Goal: Check status

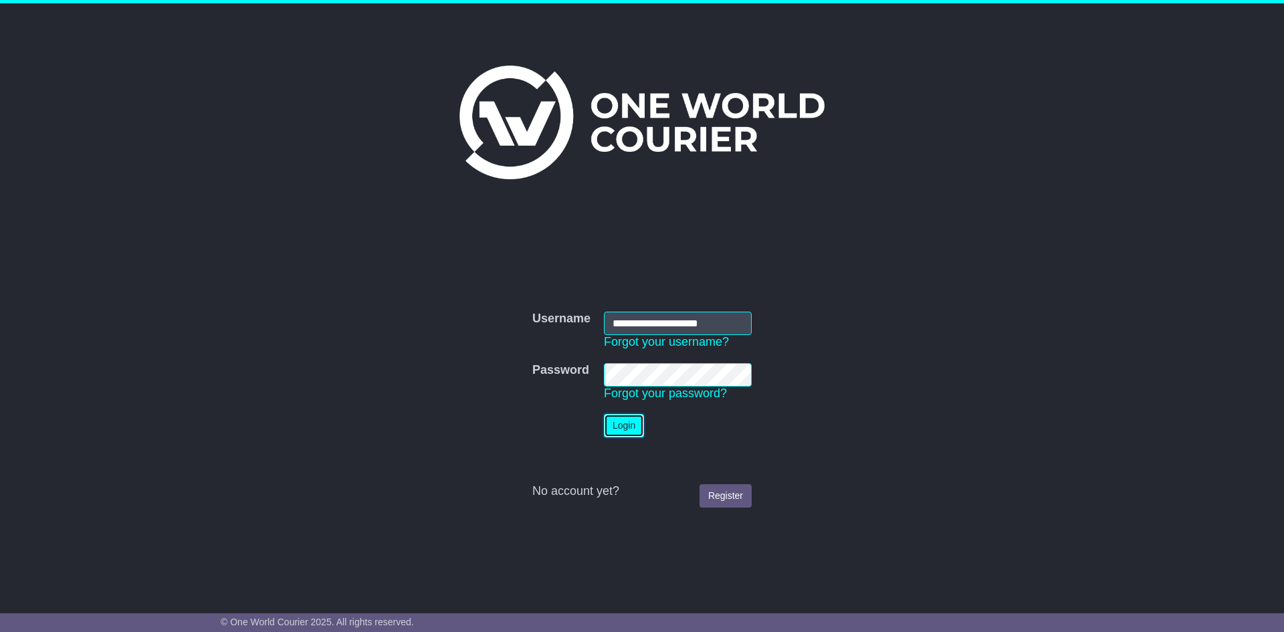
click at [619, 419] on button "Login" at bounding box center [624, 425] width 40 height 23
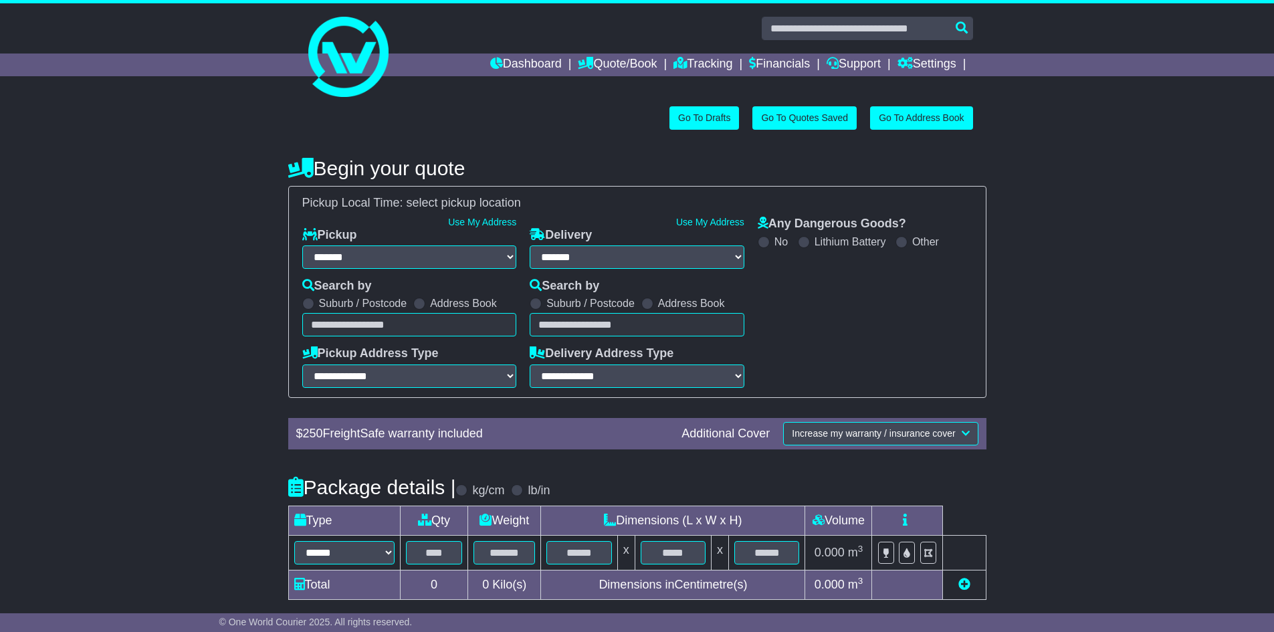
select select "**"
click at [686, 64] on link "Tracking" at bounding box center [703, 65] width 59 height 23
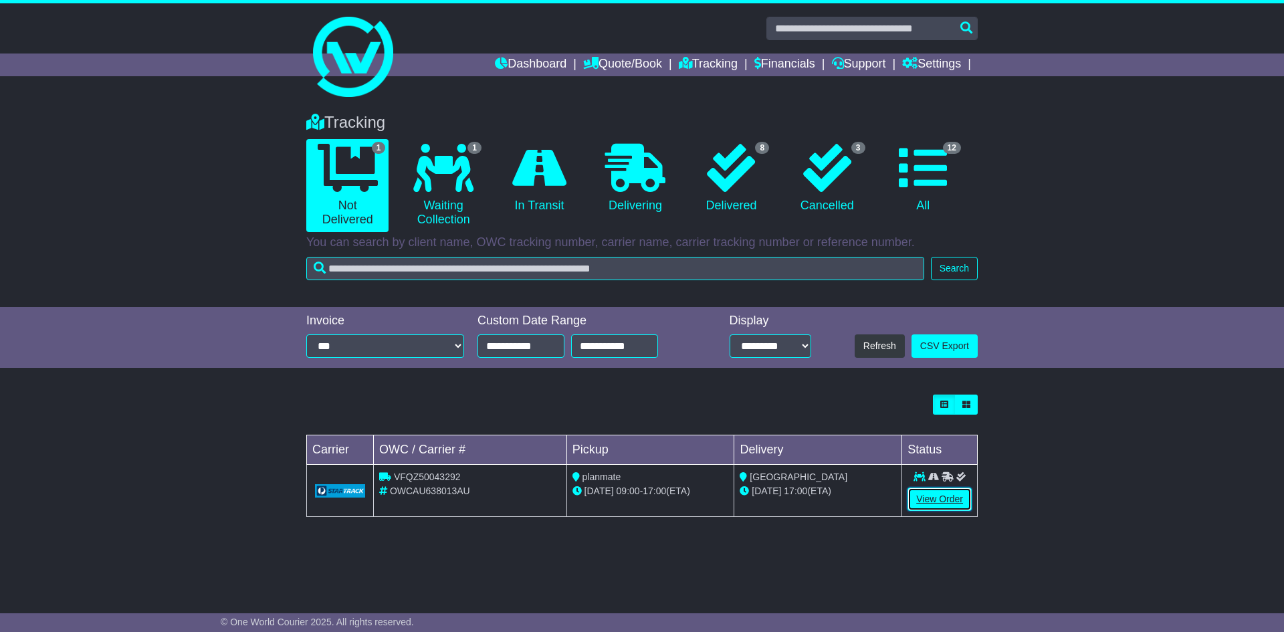
click at [925, 497] on link "View Order" at bounding box center [940, 499] width 64 height 23
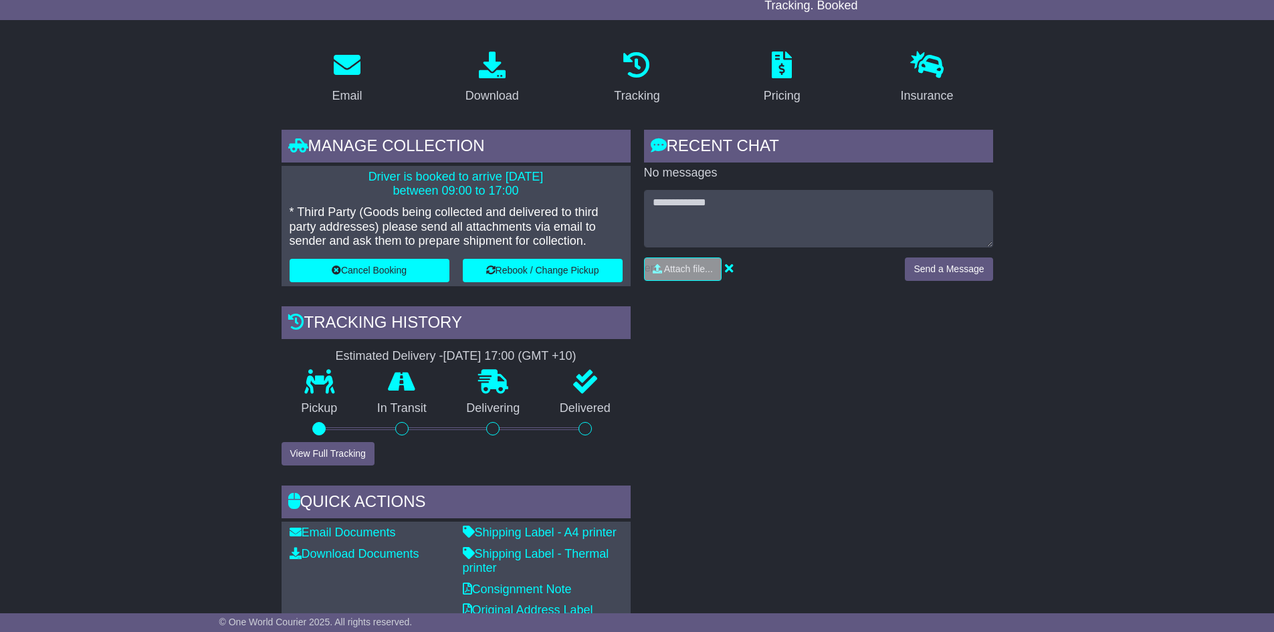
scroll to position [201, 0]
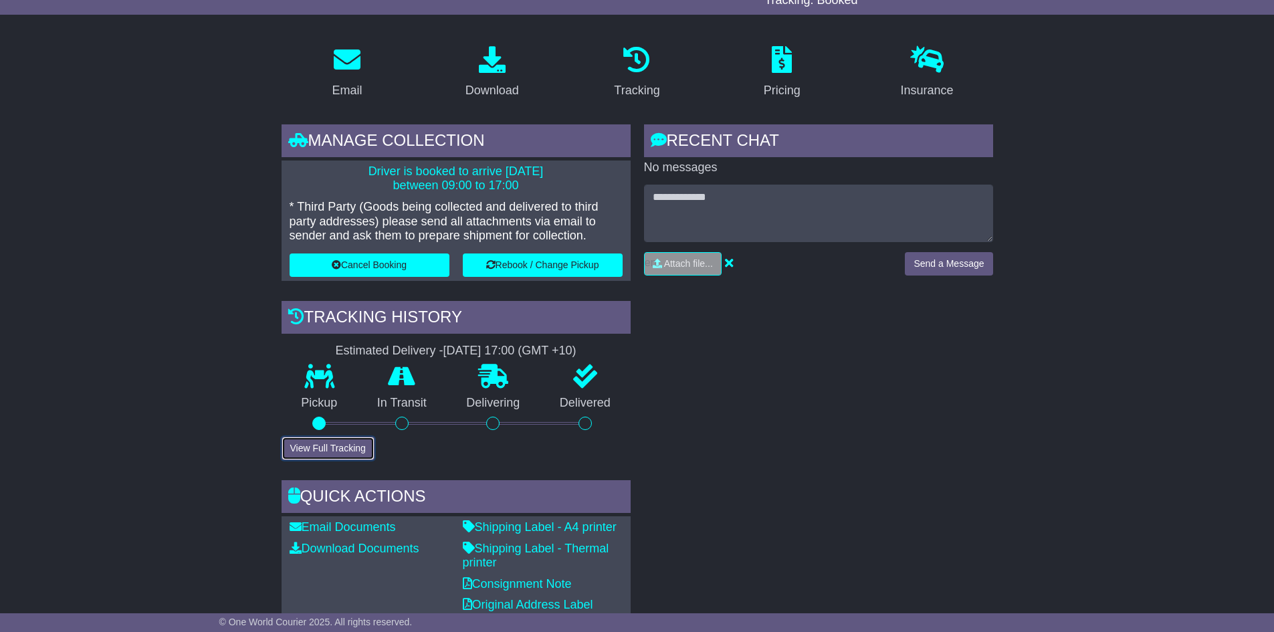
click at [340, 443] on button "View Full Tracking" at bounding box center [328, 448] width 93 height 23
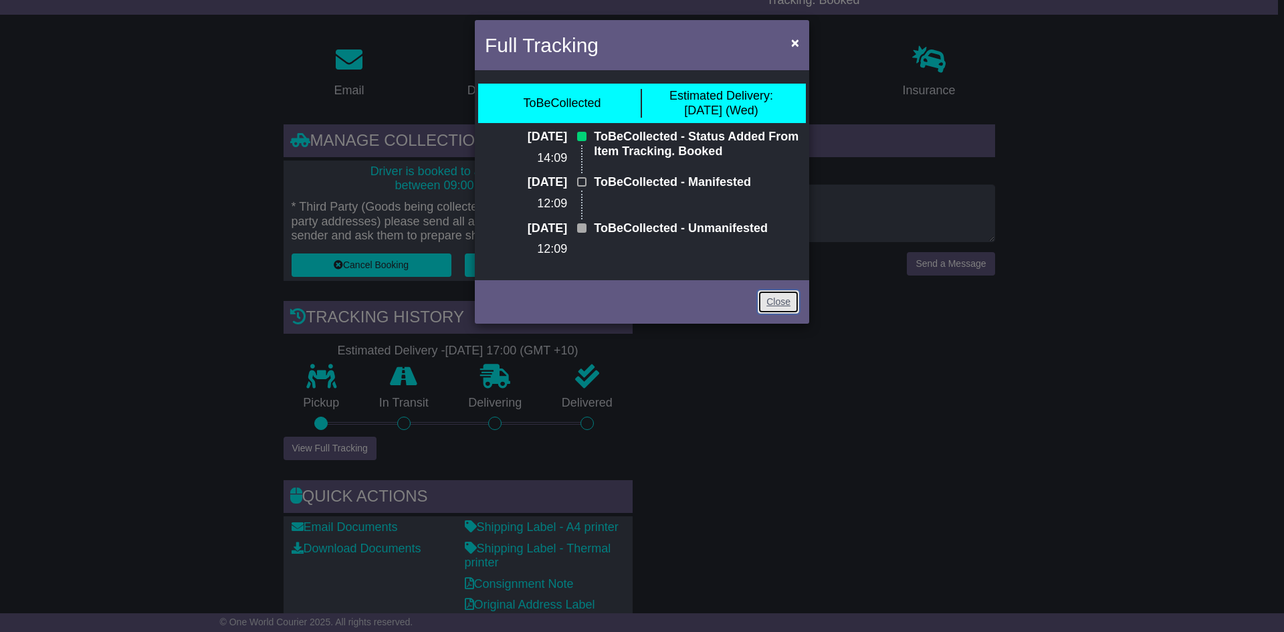
click at [777, 301] on link "Close" at bounding box center [778, 301] width 41 height 23
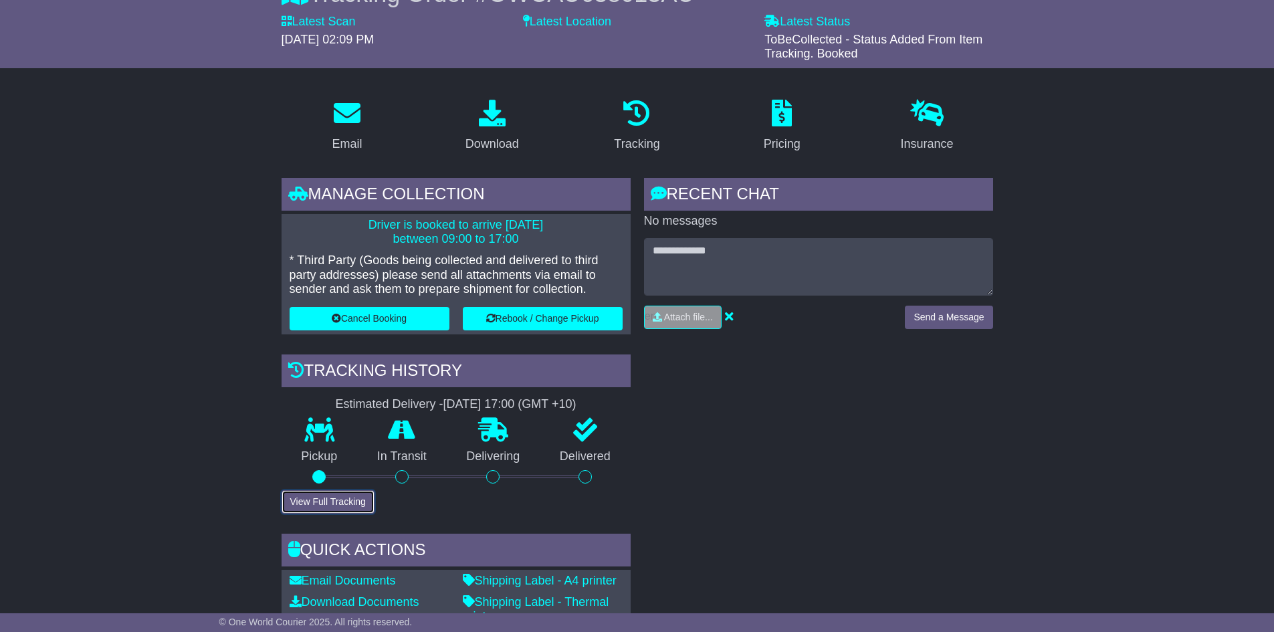
scroll to position [134, 0]
